Goal: Find specific page/section: Find specific page/section

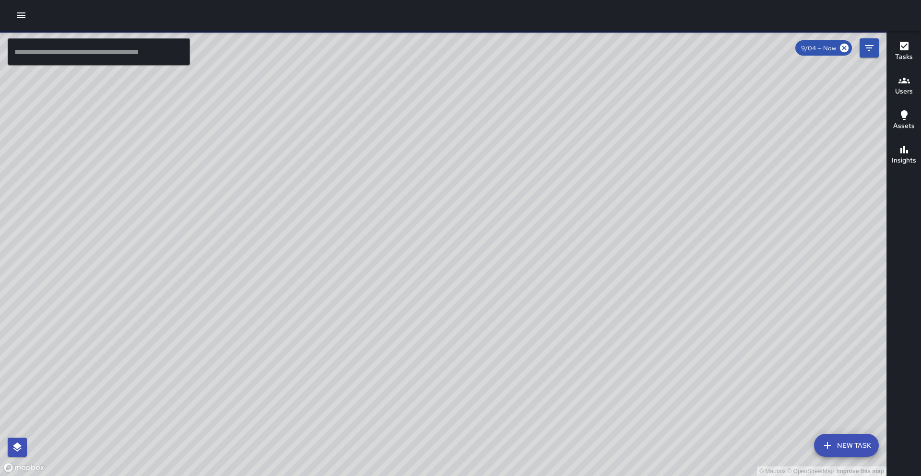
drag, startPoint x: 378, startPoint y: 202, endPoint x: 331, endPoint y: 188, distance: 49.0
click at [331, 188] on div "© Mapbox © OpenStreetMap Improve this map" at bounding box center [443, 254] width 887 height 446
drag, startPoint x: 425, startPoint y: 290, endPoint x: 411, endPoint y: 284, distance: 15.0
click at [411, 284] on div "© Mapbox © OpenStreetMap Improve this map" at bounding box center [443, 254] width 887 height 446
click at [81, 60] on input "text" at bounding box center [99, 51] width 182 height 27
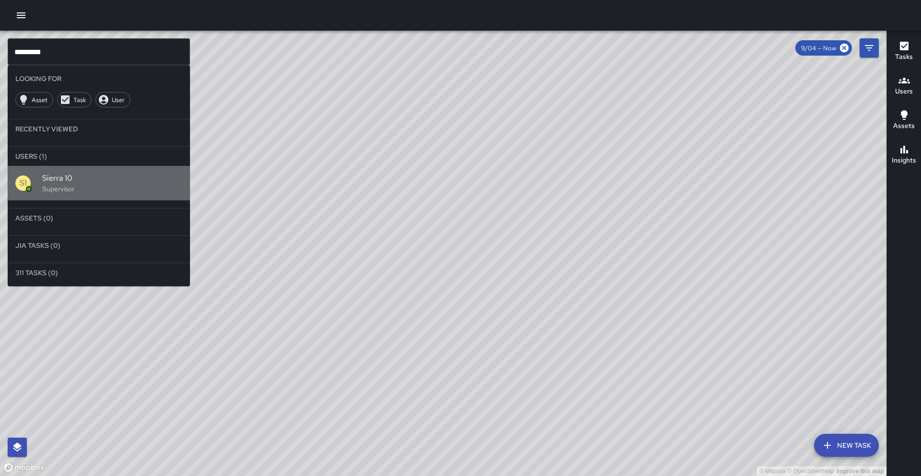
click at [55, 197] on div "S1 Sierra 10 Supervisor" at bounding box center [99, 183] width 182 height 35
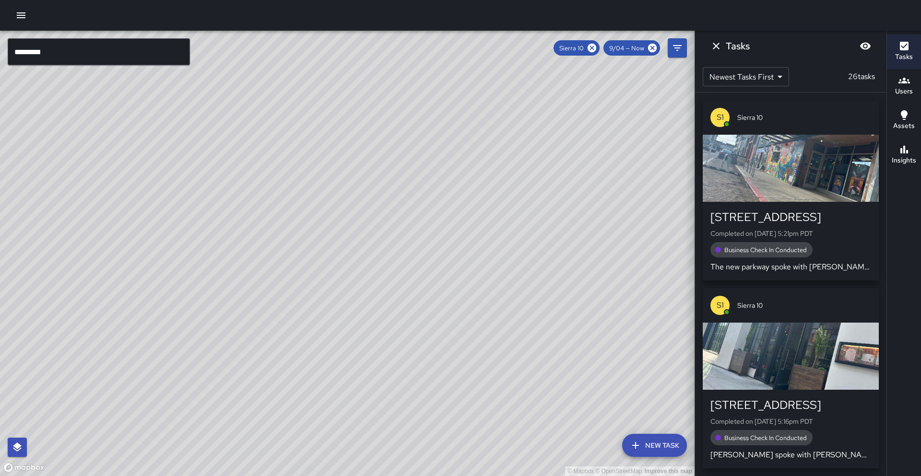
drag, startPoint x: 304, startPoint y: 190, endPoint x: 267, endPoint y: 254, distance: 73.3
click at [268, 254] on div "© Mapbox © OpenStreetMap Improve this map" at bounding box center [347, 254] width 695 height 446
drag, startPoint x: 350, startPoint y: 202, endPoint x: 317, endPoint y: 230, distance: 43.6
click at [317, 230] on div "© Mapbox © OpenStreetMap Improve this map" at bounding box center [347, 254] width 695 height 446
drag, startPoint x: 325, startPoint y: 232, endPoint x: 303, endPoint y: 227, distance: 22.0
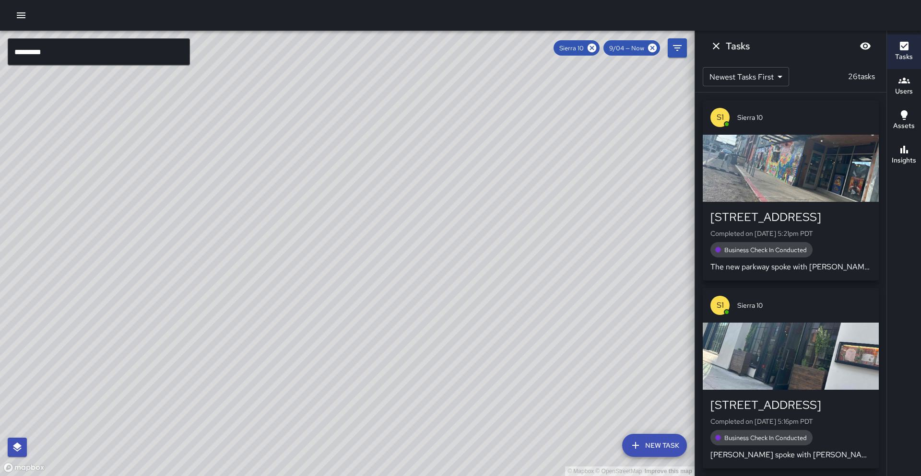
click at [309, 244] on div "© Mapbox © OpenStreetMap Improve this map" at bounding box center [347, 254] width 695 height 446
drag, startPoint x: 294, startPoint y: 179, endPoint x: 278, endPoint y: 202, distance: 27.9
click at [278, 202] on div "© Mapbox © OpenStreetMap Improve this map" at bounding box center [347, 254] width 695 height 446
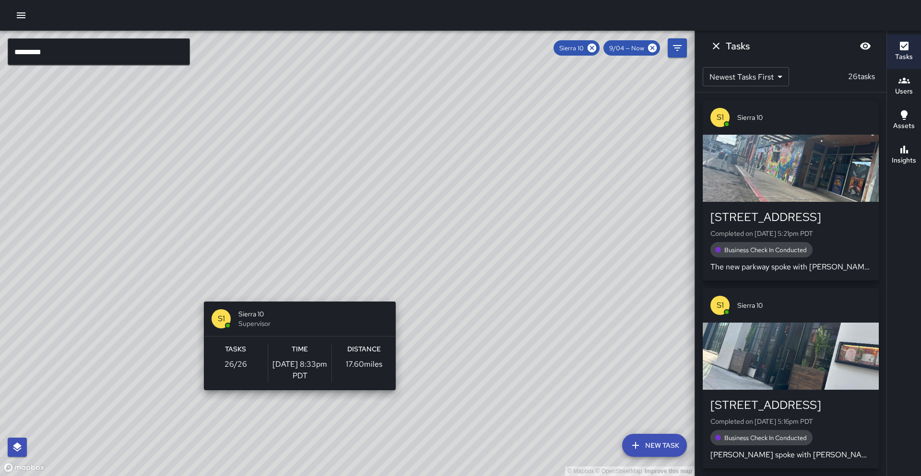
drag, startPoint x: 301, startPoint y: 277, endPoint x: 296, endPoint y: 299, distance: 22.2
click at [296, 299] on div "© Mapbox © OpenStreetMap Improve this map S1 Sierra 10 Supervisor Tasks 26 / 26…" at bounding box center [347, 254] width 695 height 446
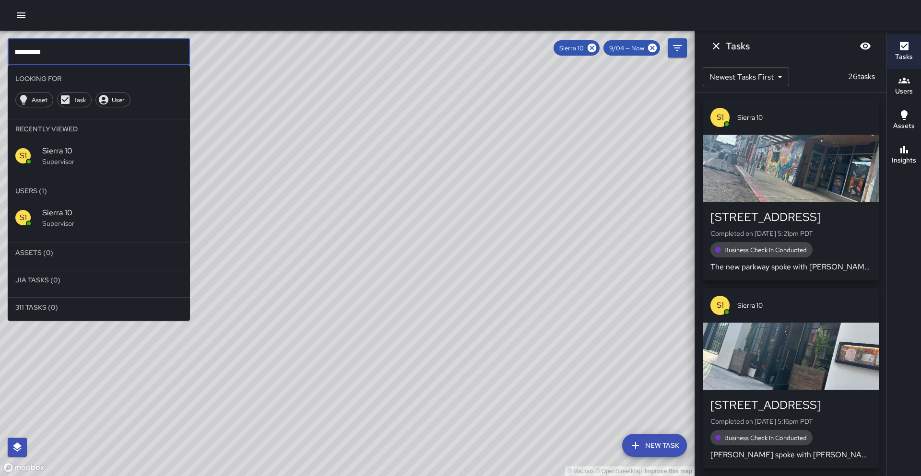
click at [69, 58] on input "*********" at bounding box center [99, 51] width 182 height 27
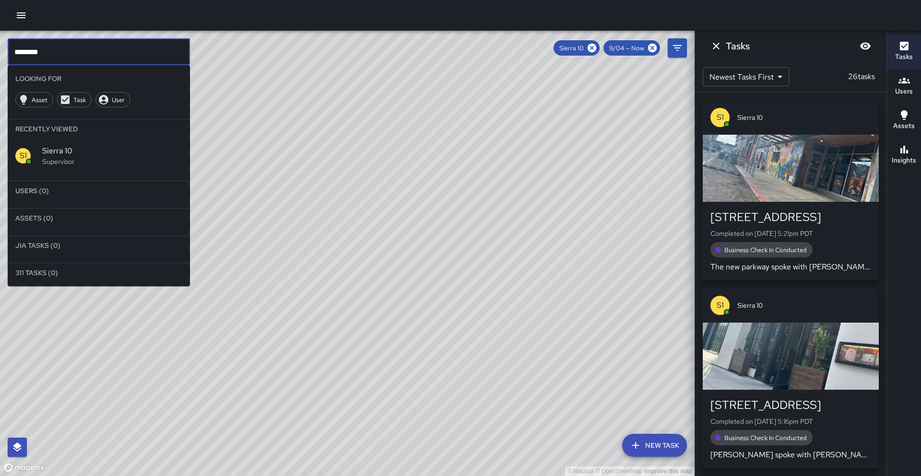
click at [590, 49] on icon at bounding box center [592, 48] width 9 height 9
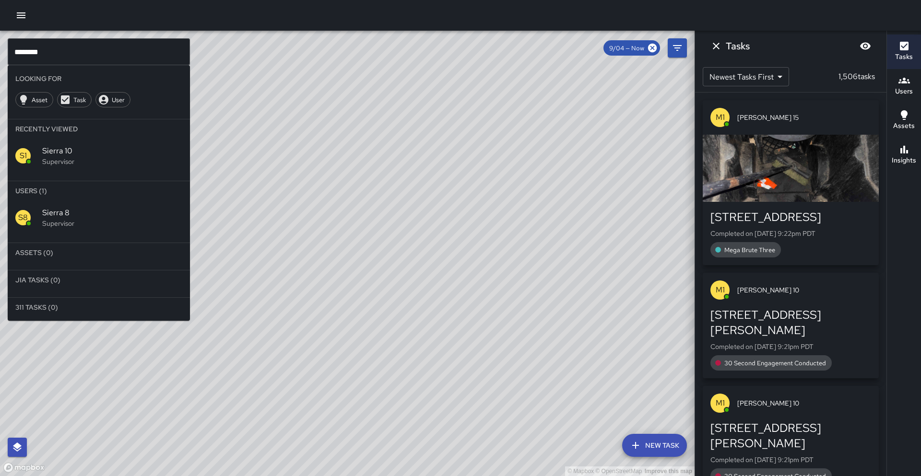
click at [82, 214] on span "Sierra 8" at bounding box center [112, 213] width 140 height 12
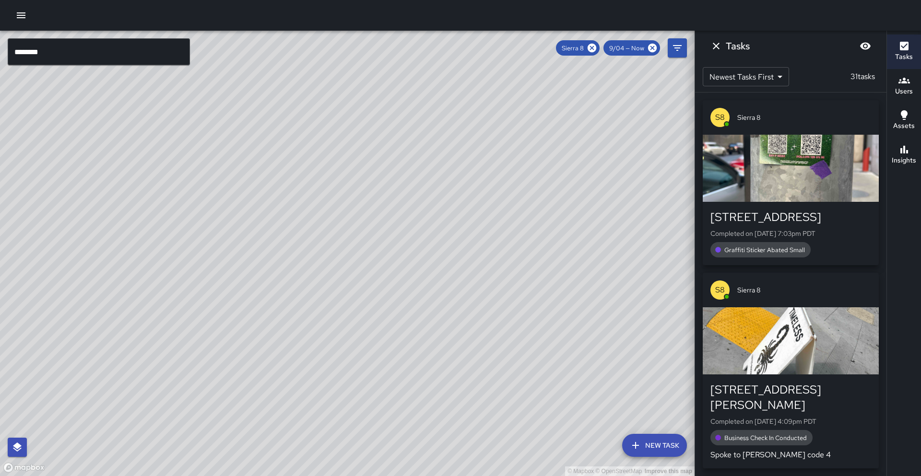
drag, startPoint x: 161, startPoint y: 199, endPoint x: 168, endPoint y: 121, distance: 78.1
click at [168, 121] on div "© Mapbox © OpenStreetMap Improve this map" at bounding box center [347, 254] width 695 height 446
drag, startPoint x: 169, startPoint y: 236, endPoint x: 229, endPoint y: 150, distance: 104.5
click at [229, 150] on div "© Mapbox © OpenStreetMap Improve this map" at bounding box center [347, 254] width 695 height 446
drag, startPoint x: 169, startPoint y: 227, endPoint x: 207, endPoint y: 158, distance: 78.4
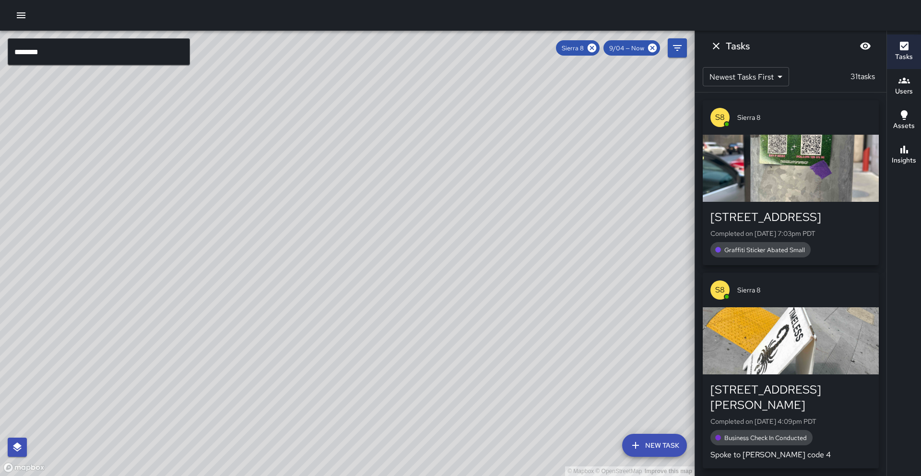
click at [207, 158] on div "© Mapbox © OpenStreetMap Improve this map" at bounding box center [347, 254] width 695 height 446
drag, startPoint x: 281, startPoint y: 228, endPoint x: 133, endPoint y: 209, distance: 149.0
click at [133, 209] on div "© Mapbox © OpenStreetMap Improve this map" at bounding box center [347, 254] width 695 height 446
drag, startPoint x: 154, startPoint y: 212, endPoint x: 226, endPoint y: 245, distance: 79.4
click at [226, 245] on div "© Mapbox © OpenStreetMap Improve this map" at bounding box center [347, 254] width 695 height 446
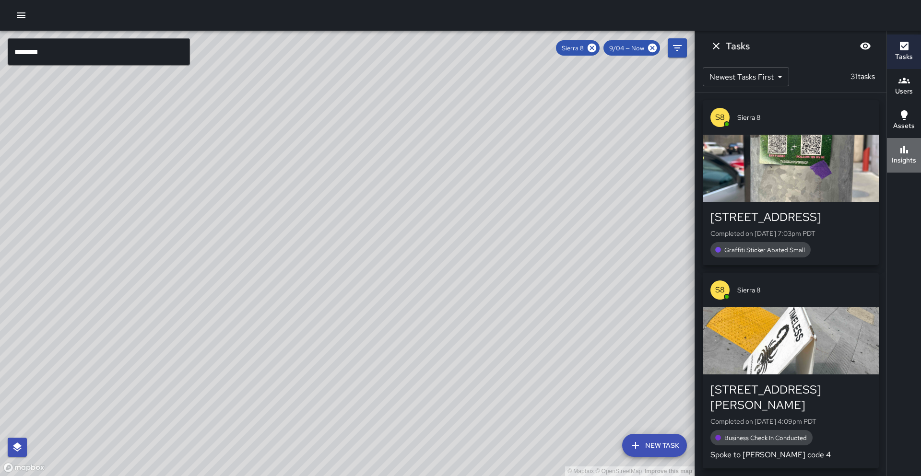
click at [913, 163] on h6 "Insights" at bounding box center [904, 160] width 24 height 11
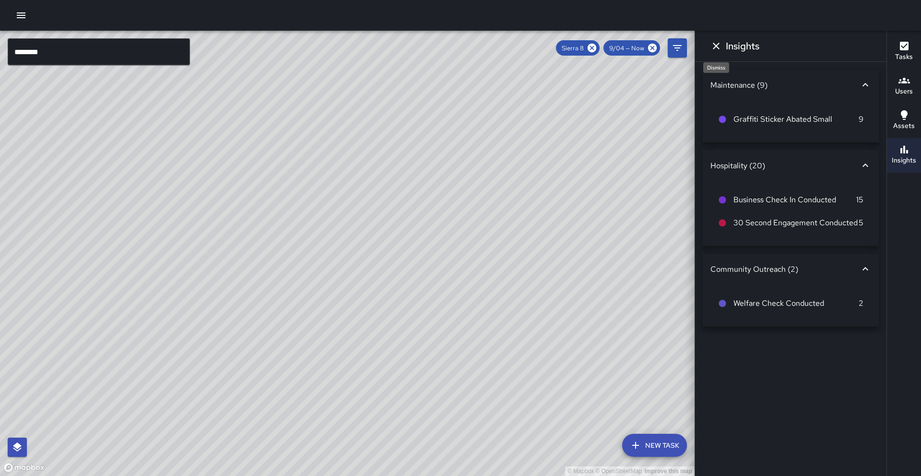
click at [713, 45] on icon "Dismiss" at bounding box center [717, 46] width 12 height 12
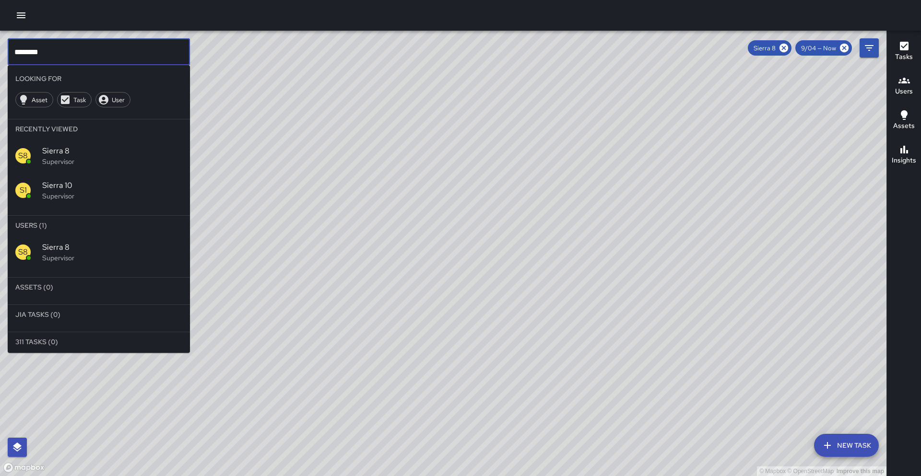
click at [55, 50] on input "********" at bounding box center [99, 51] width 182 height 27
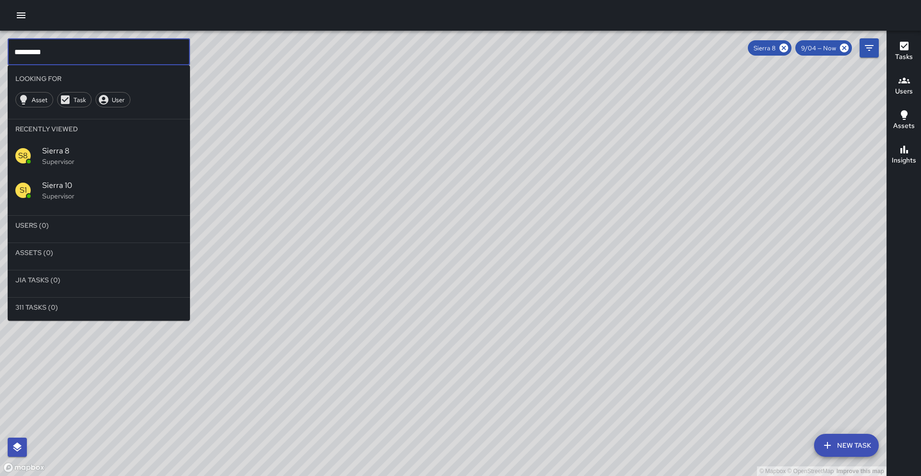
click at [94, 197] on p "Supervisor" at bounding box center [112, 196] width 140 height 10
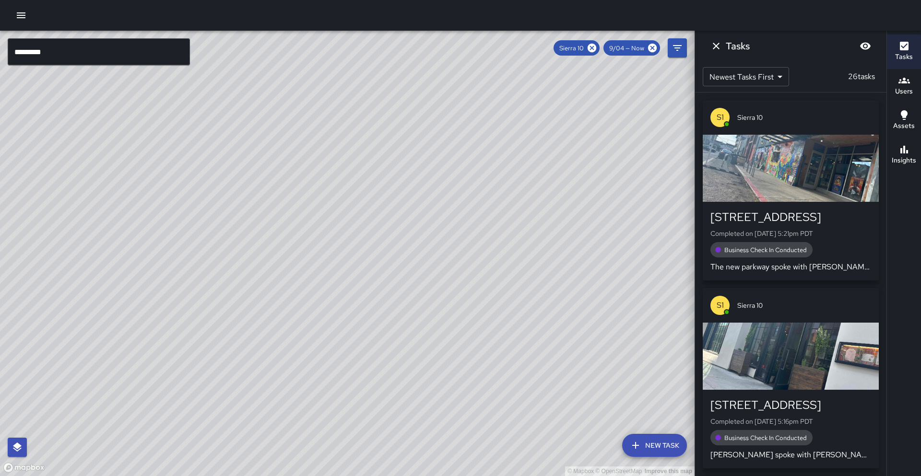
drag, startPoint x: 535, startPoint y: 142, endPoint x: 450, endPoint y: 259, distance: 144.2
click at [456, 283] on div "© Mapbox © OpenStreetMap Improve this map" at bounding box center [347, 254] width 695 height 446
drag, startPoint x: 348, startPoint y: 199, endPoint x: 361, endPoint y: 205, distance: 14.4
click at [361, 205] on div "© Mapbox © OpenStreetMap Improve this map" at bounding box center [347, 254] width 695 height 446
click at [918, 159] on button "Insights" at bounding box center [904, 155] width 34 height 35
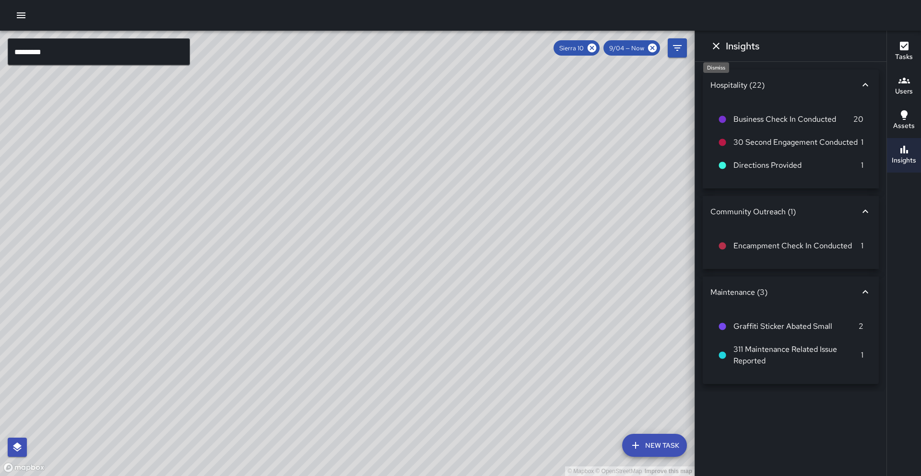
click at [714, 45] on icon "Dismiss" at bounding box center [717, 46] width 12 height 12
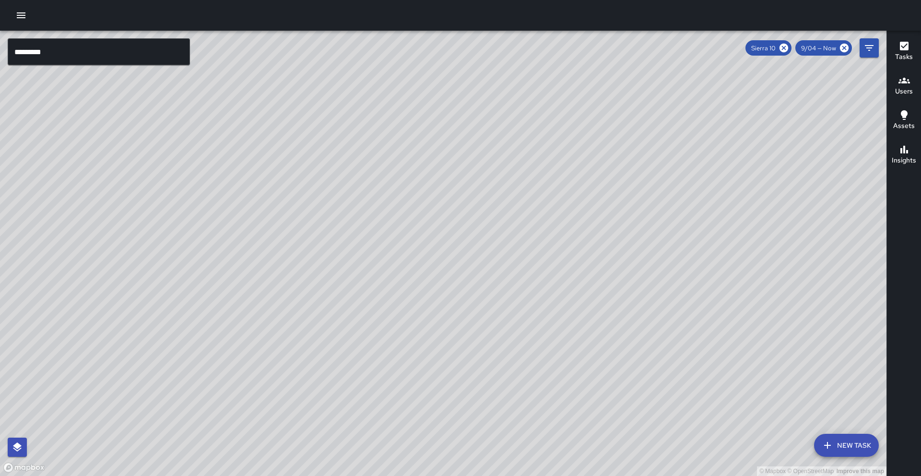
click at [501, 181] on div "© Mapbox © OpenStreetMap Improve this map" at bounding box center [443, 254] width 887 height 446
drag, startPoint x: 475, startPoint y: 207, endPoint x: 465, endPoint y: 218, distance: 14.9
click at [465, 218] on div "© Mapbox © OpenStreetMap Improve this map" at bounding box center [443, 254] width 887 height 446
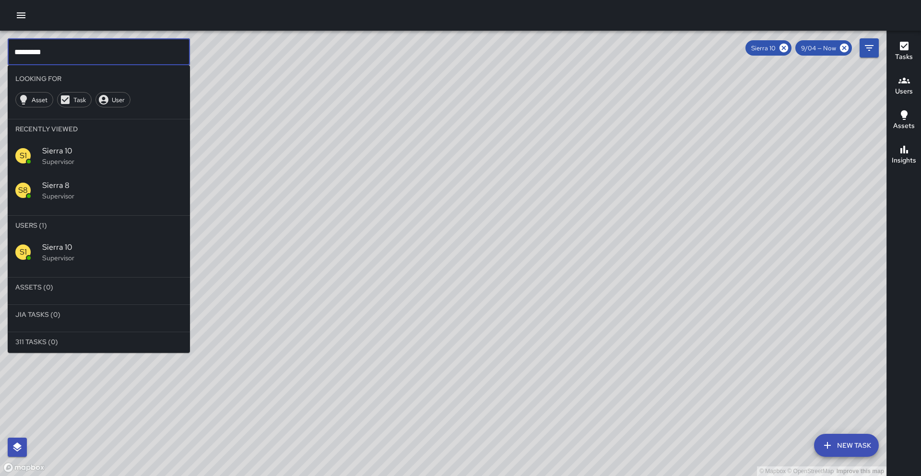
click at [50, 51] on input "*********" at bounding box center [99, 51] width 182 height 27
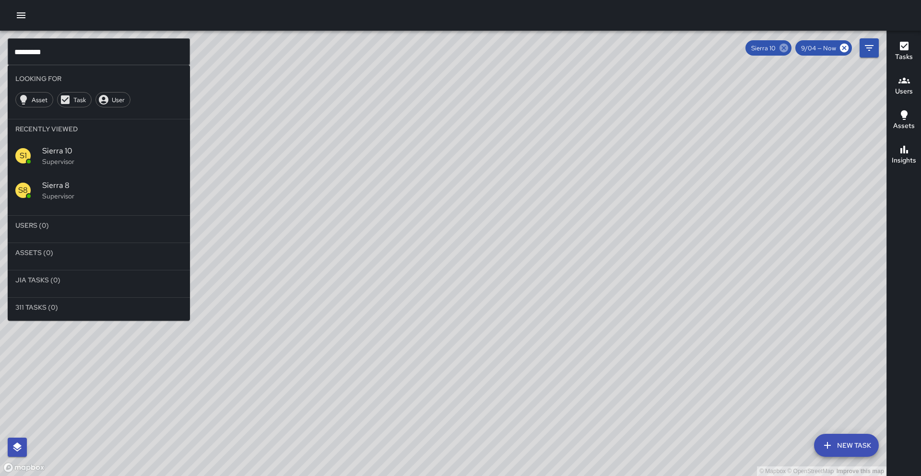
click at [781, 48] on icon at bounding box center [784, 48] width 9 height 9
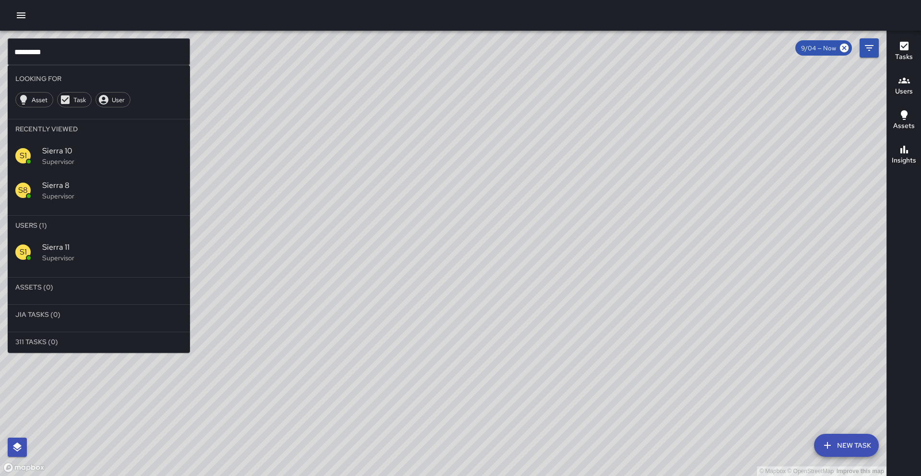
click at [131, 242] on span "Sierra 11" at bounding box center [112, 248] width 140 height 12
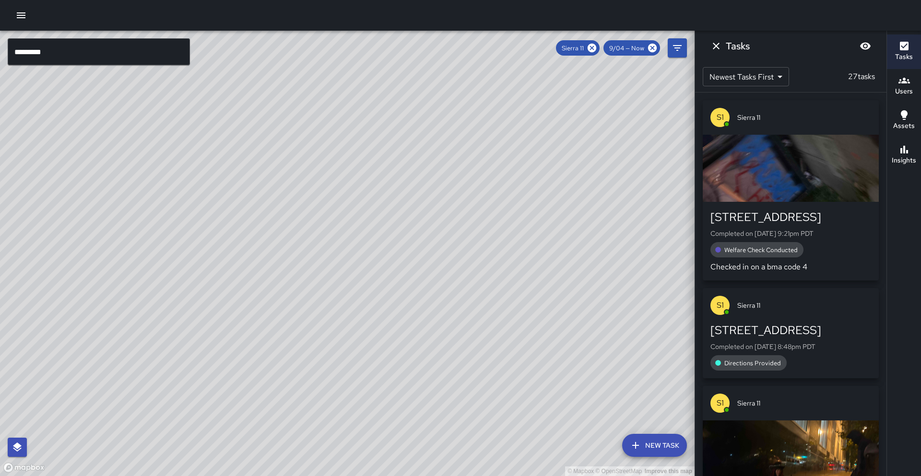
drag, startPoint x: 255, startPoint y: 268, endPoint x: 255, endPoint y: 193, distance: 74.4
click at [255, 193] on div "© Mapbox © OpenStreetMap Improve this map" at bounding box center [347, 254] width 695 height 446
click at [915, 160] on h6 "Insights" at bounding box center [904, 160] width 24 height 11
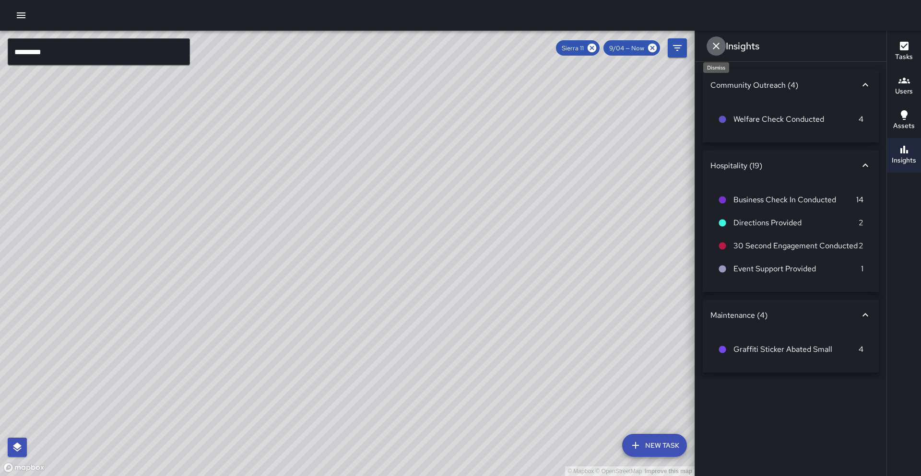
click at [708, 48] on button "Dismiss" at bounding box center [716, 45] width 19 height 19
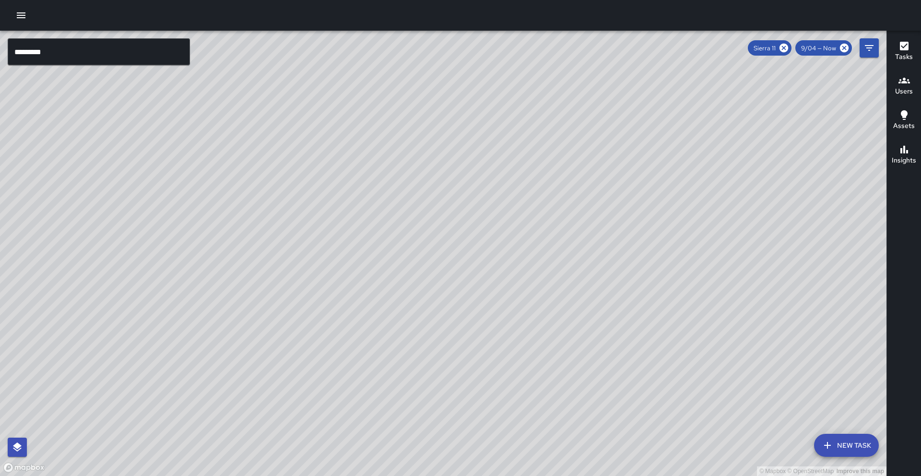
click at [880, 181] on div "© Mapbox © OpenStreetMap Improve this map" at bounding box center [443, 254] width 887 height 446
click at [905, 161] on h6 "Insights" at bounding box center [904, 160] width 24 height 11
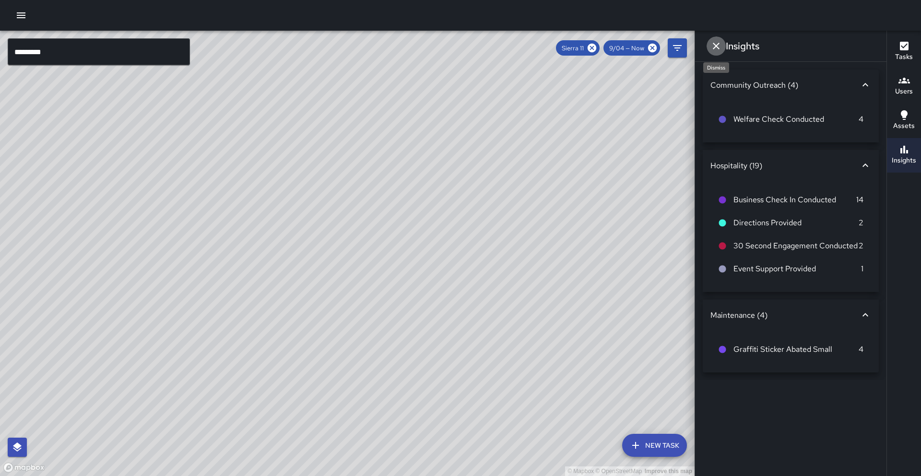
click at [716, 48] on icon "Dismiss" at bounding box center [717, 46] width 12 height 12
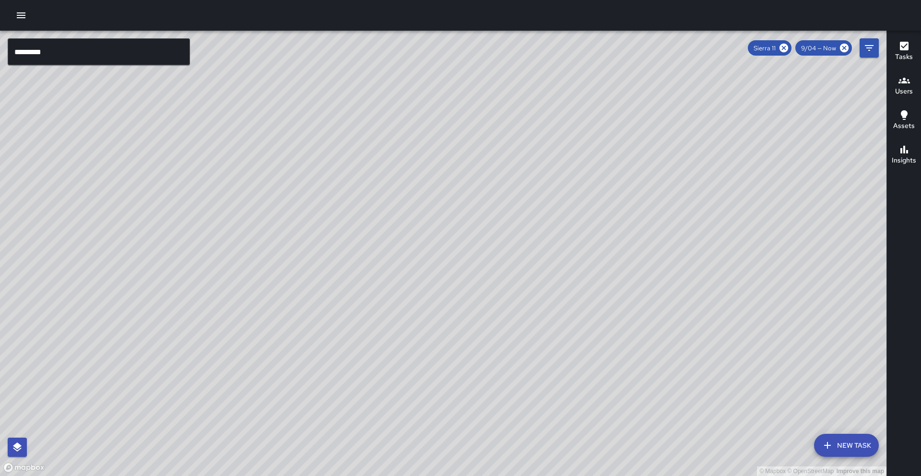
drag, startPoint x: 542, startPoint y: 208, endPoint x: 480, endPoint y: 211, distance: 61.5
click at [480, 211] on div "© Mapbox © OpenStreetMap Improve this map" at bounding box center [443, 254] width 887 height 446
click at [283, 235] on div "© Mapbox © OpenStreetMap Improve this map" at bounding box center [443, 254] width 887 height 446
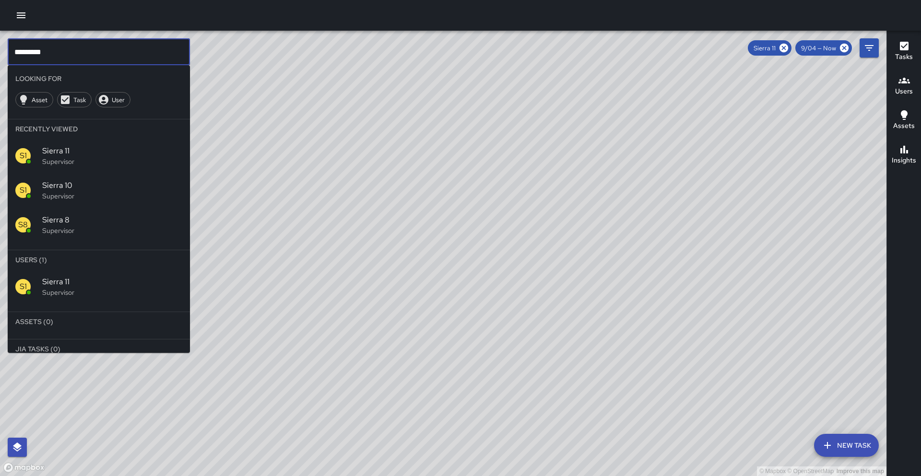
click at [85, 58] on input "*********" at bounding box center [99, 51] width 182 height 27
type input "*********"
click at [117, 185] on span "Sierra 10" at bounding box center [112, 186] width 140 height 12
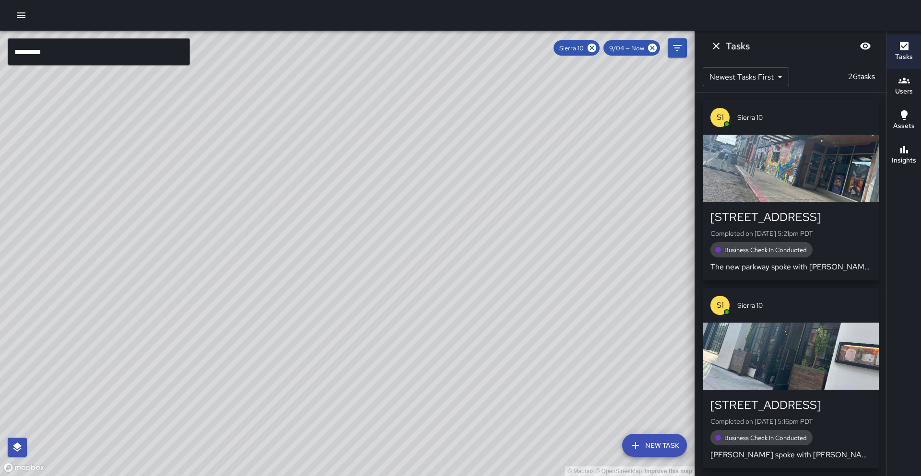
drag, startPoint x: 218, startPoint y: 213, endPoint x: 287, endPoint y: 197, distance: 70.9
click at [288, 198] on div "© Mapbox © OpenStreetMap Improve this map" at bounding box center [347, 254] width 695 height 446
drag, startPoint x: 403, startPoint y: 179, endPoint x: 370, endPoint y: 168, distance: 34.4
click at [370, 168] on div "© Mapbox © OpenStreetMap Improve this map" at bounding box center [347, 254] width 695 height 446
click at [912, 164] on h6 "Insights" at bounding box center [904, 160] width 24 height 11
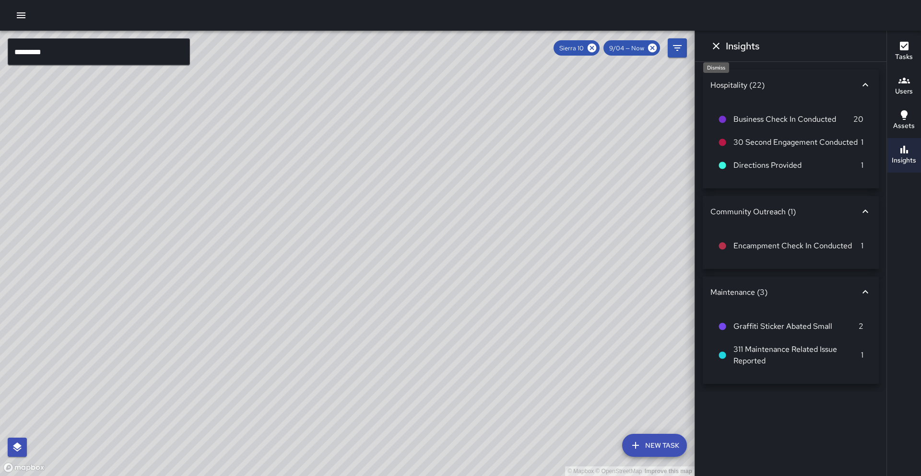
click at [714, 47] on icon "Dismiss" at bounding box center [716, 46] width 7 height 7
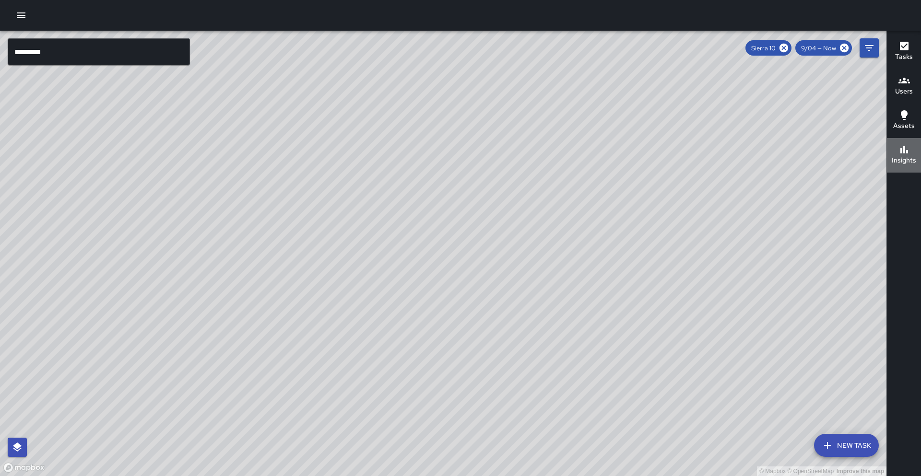
click at [920, 162] on button "Insights" at bounding box center [904, 155] width 34 height 35
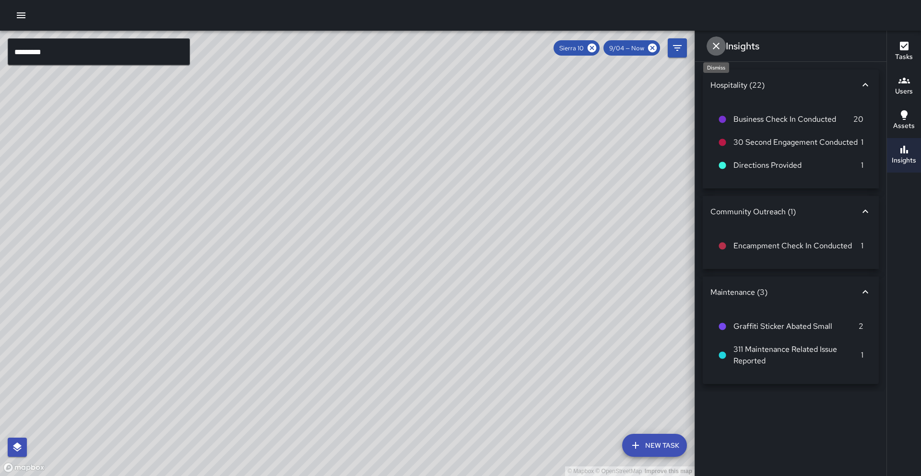
click at [717, 46] on icon "Dismiss" at bounding box center [716, 46] width 7 height 7
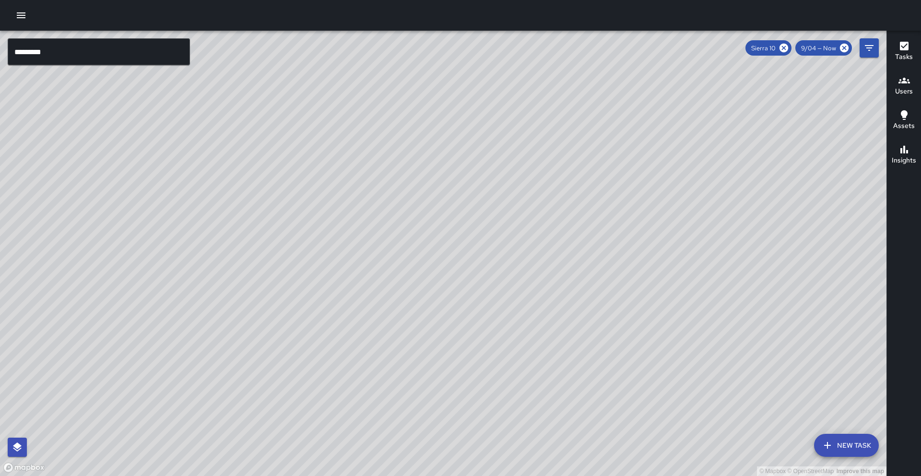
click at [915, 90] on button "Users" at bounding box center [904, 86] width 34 height 35
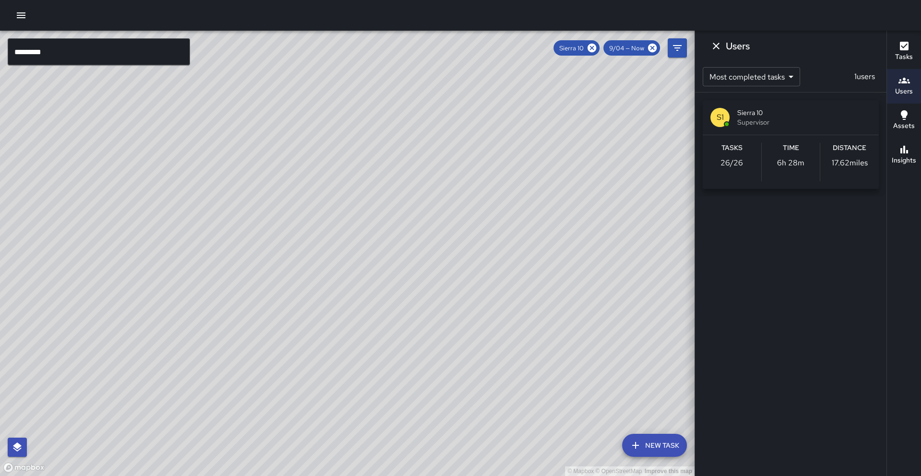
click at [706, 48] on div "Users" at bounding box center [790, 46] width 191 height 31
click at [713, 48] on icon "Dismiss" at bounding box center [717, 46] width 12 height 12
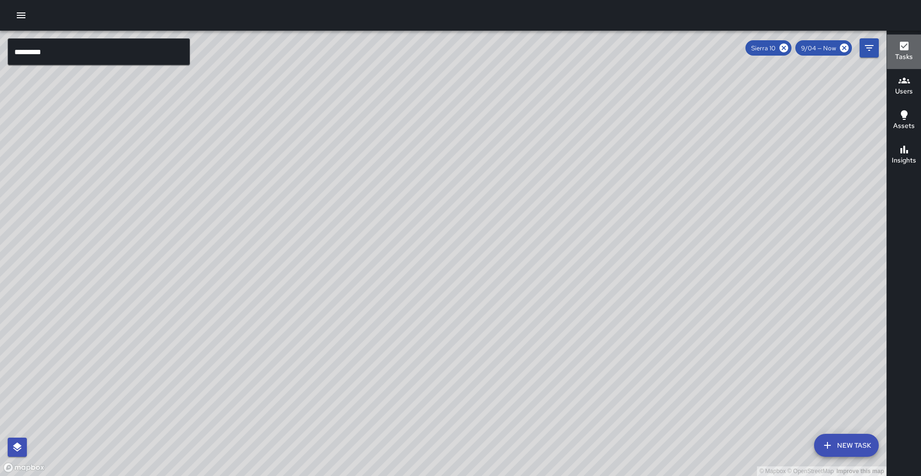
click at [905, 52] on h6 "Tasks" at bounding box center [904, 57] width 18 height 11
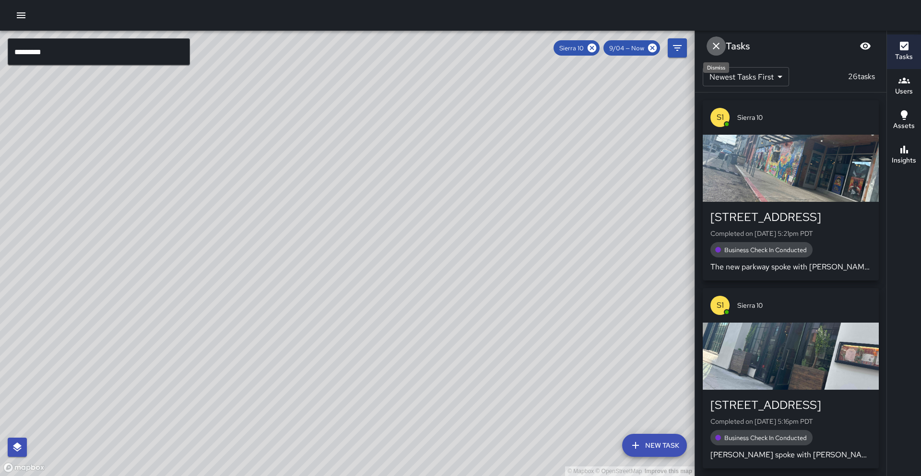
click at [718, 50] on icon "Dismiss" at bounding box center [717, 46] width 12 height 12
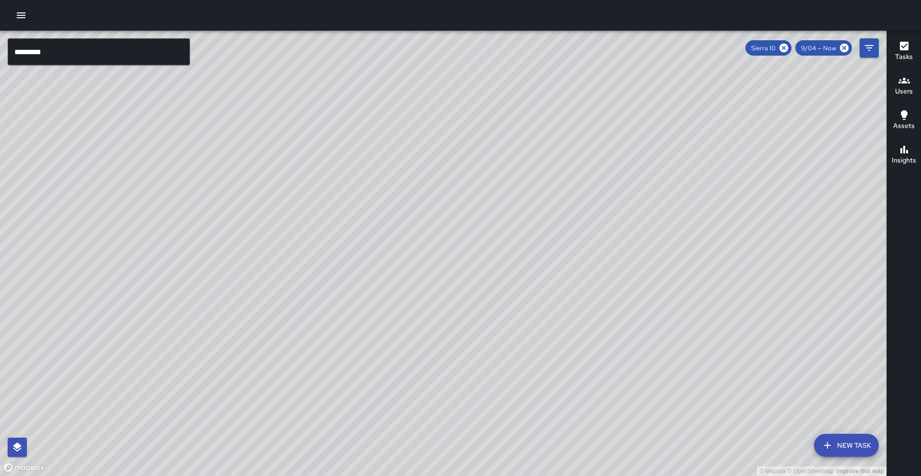
drag, startPoint x: 511, startPoint y: 234, endPoint x: 499, endPoint y: 235, distance: 11.6
click at [499, 235] on div "© Mapbox © OpenStreetMap Improve this map" at bounding box center [443, 254] width 887 height 446
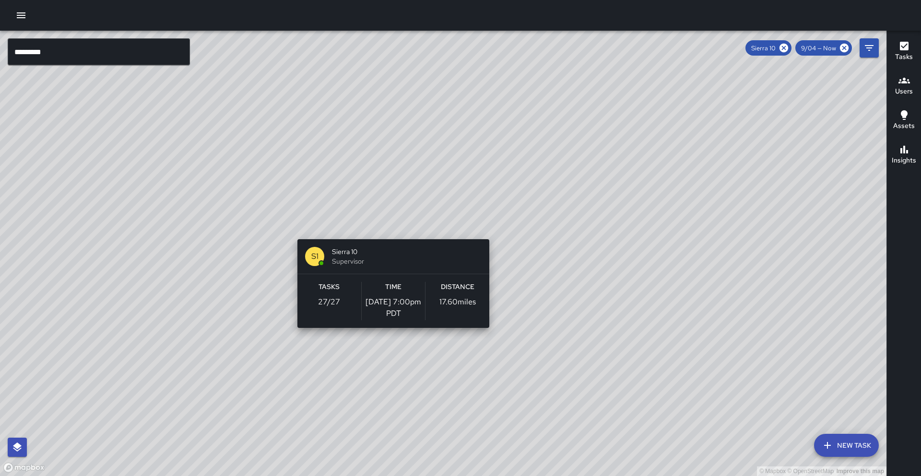
drag, startPoint x: 476, startPoint y: 157, endPoint x: 388, endPoint y: 235, distance: 117.6
click at [388, 235] on div "© Mapbox © OpenStreetMap Improve this map S1 Sierra 10 Supervisor Tasks 27 / 27…" at bounding box center [443, 254] width 887 height 446
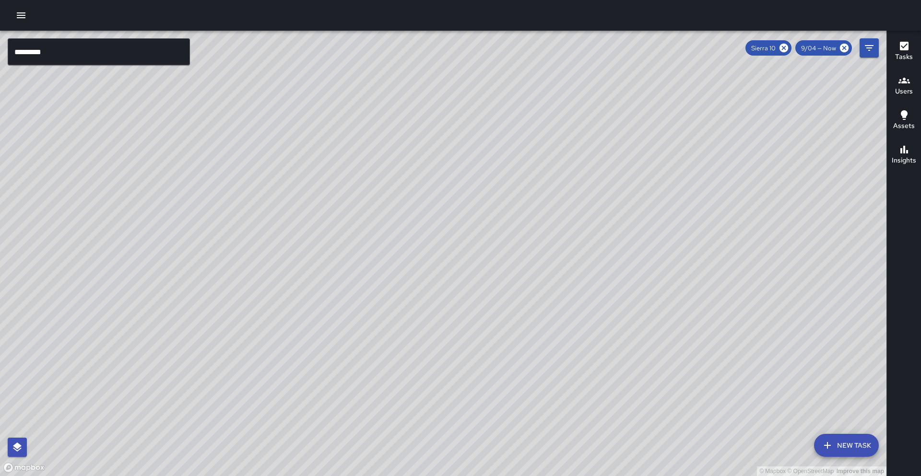
drag, startPoint x: 557, startPoint y: 312, endPoint x: 424, endPoint y: 259, distance: 143.8
click at [424, 259] on div "© Mapbox © OpenStreetMap Improve this map" at bounding box center [443, 254] width 887 height 446
click at [379, 253] on div "© Mapbox © OpenStreetMap Improve this map" at bounding box center [443, 254] width 887 height 446
drag, startPoint x: 321, startPoint y: 177, endPoint x: 414, endPoint y: 161, distance: 93.6
click at [415, 161] on div "© Mapbox © OpenStreetMap Improve this map" at bounding box center [443, 254] width 887 height 446
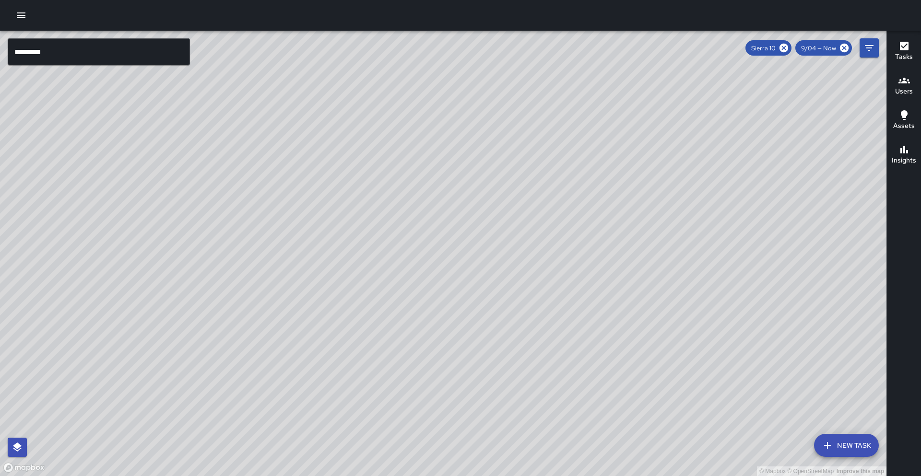
drag, startPoint x: 318, startPoint y: 195, endPoint x: 318, endPoint y: 212, distance: 16.3
click at [318, 212] on div "© Mapbox © OpenStreetMap Improve this map" at bounding box center [443, 254] width 887 height 446
drag, startPoint x: 274, startPoint y: 204, endPoint x: 289, endPoint y: 206, distance: 15.1
click at [289, 206] on div "© Mapbox © OpenStreetMap Improve this map" at bounding box center [443, 254] width 887 height 446
drag, startPoint x: 295, startPoint y: 297, endPoint x: 287, endPoint y: 279, distance: 19.3
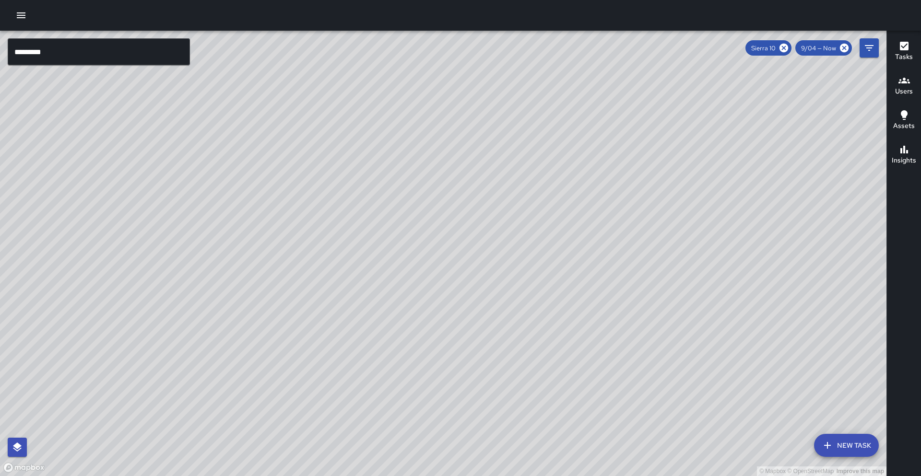
click at [287, 279] on div "© Mapbox © OpenStreetMap Improve this map" at bounding box center [443, 254] width 887 height 446
click at [786, 48] on icon at bounding box center [784, 48] width 9 height 9
